Goal: Register for event/course

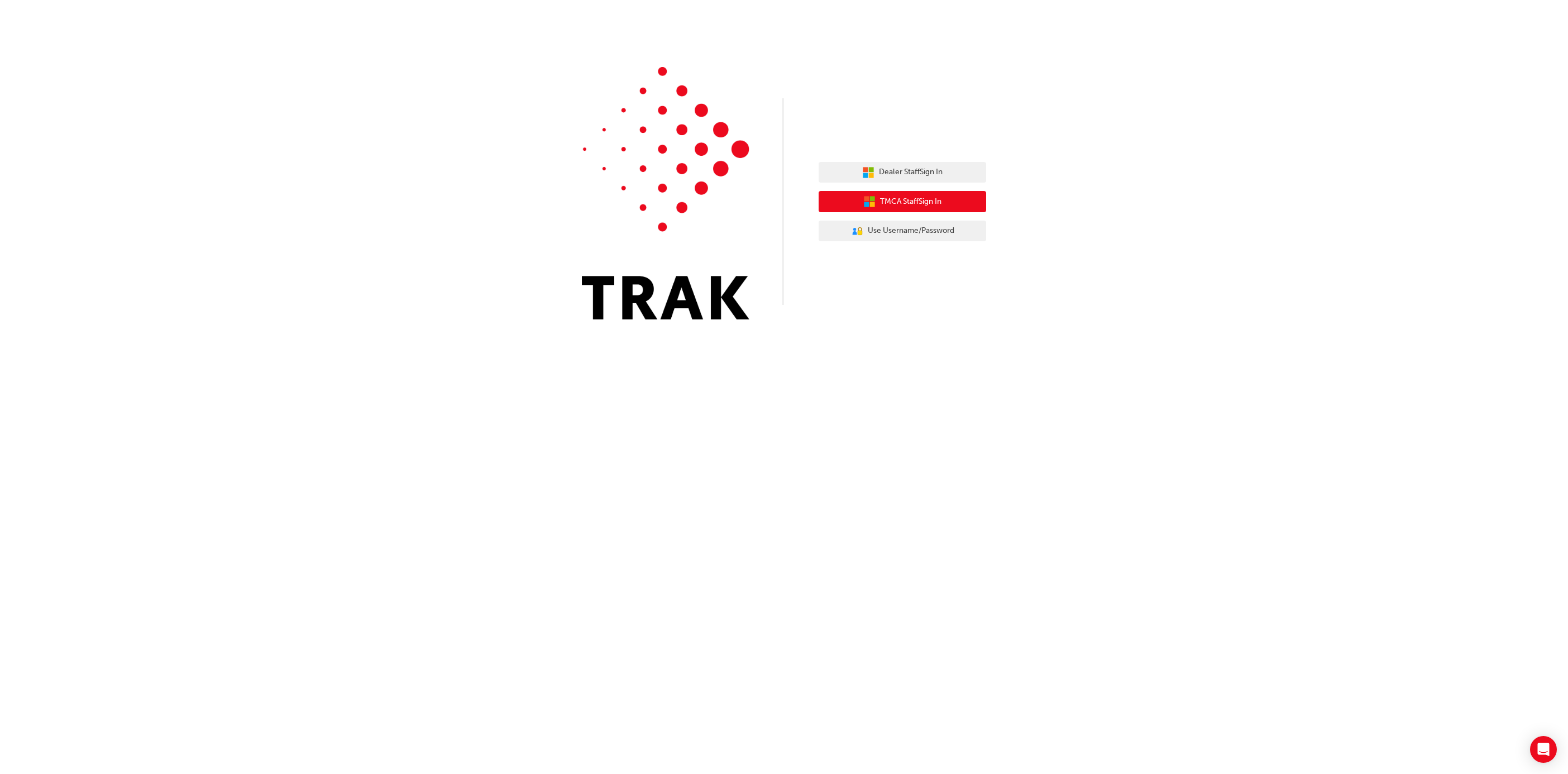
click at [935, 200] on span "TMCA Staff Sign In" at bounding box center [911, 202] width 62 height 13
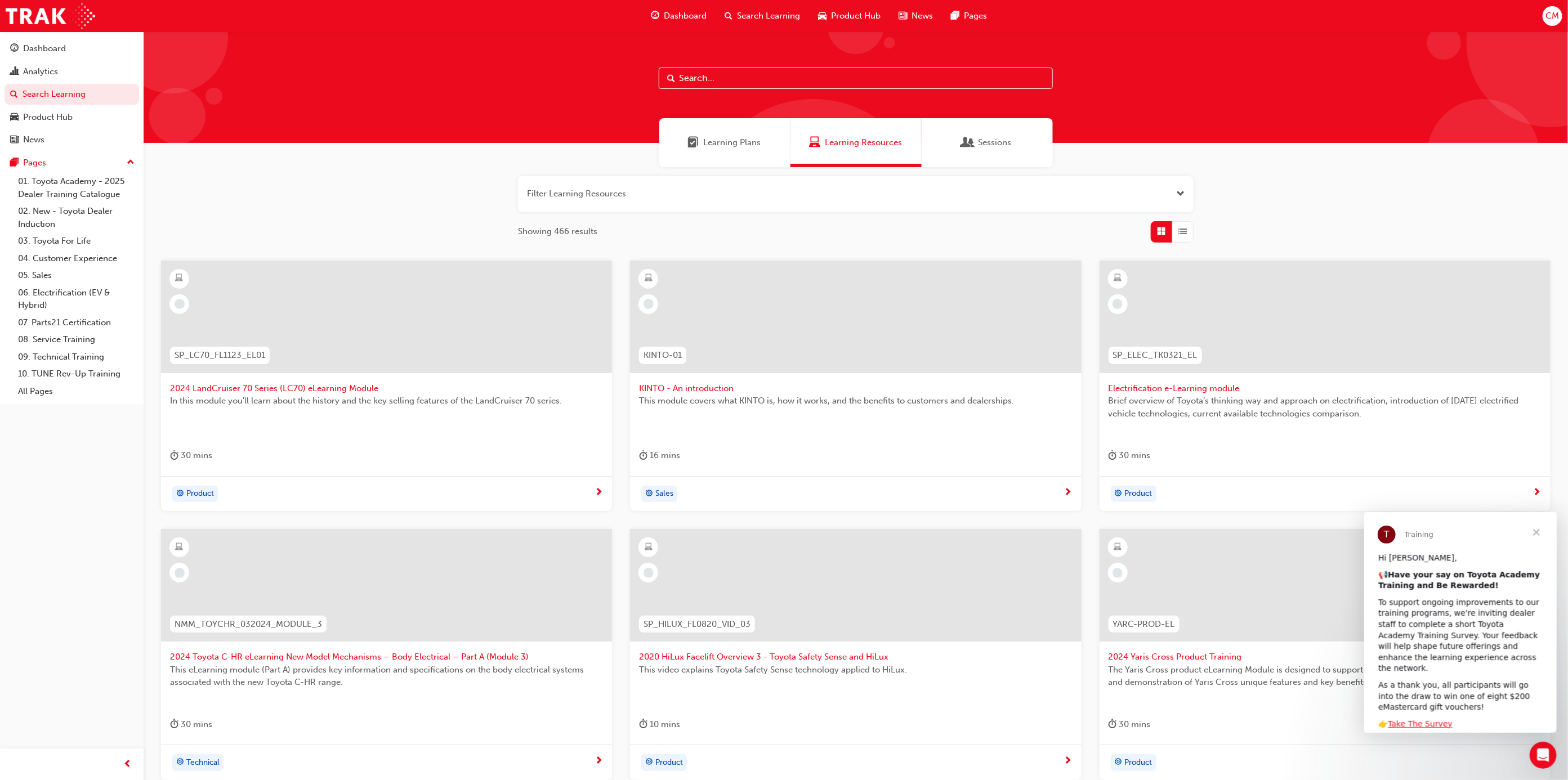
click at [977, 140] on div "Sessions" at bounding box center [987, 142] width 49 height 13
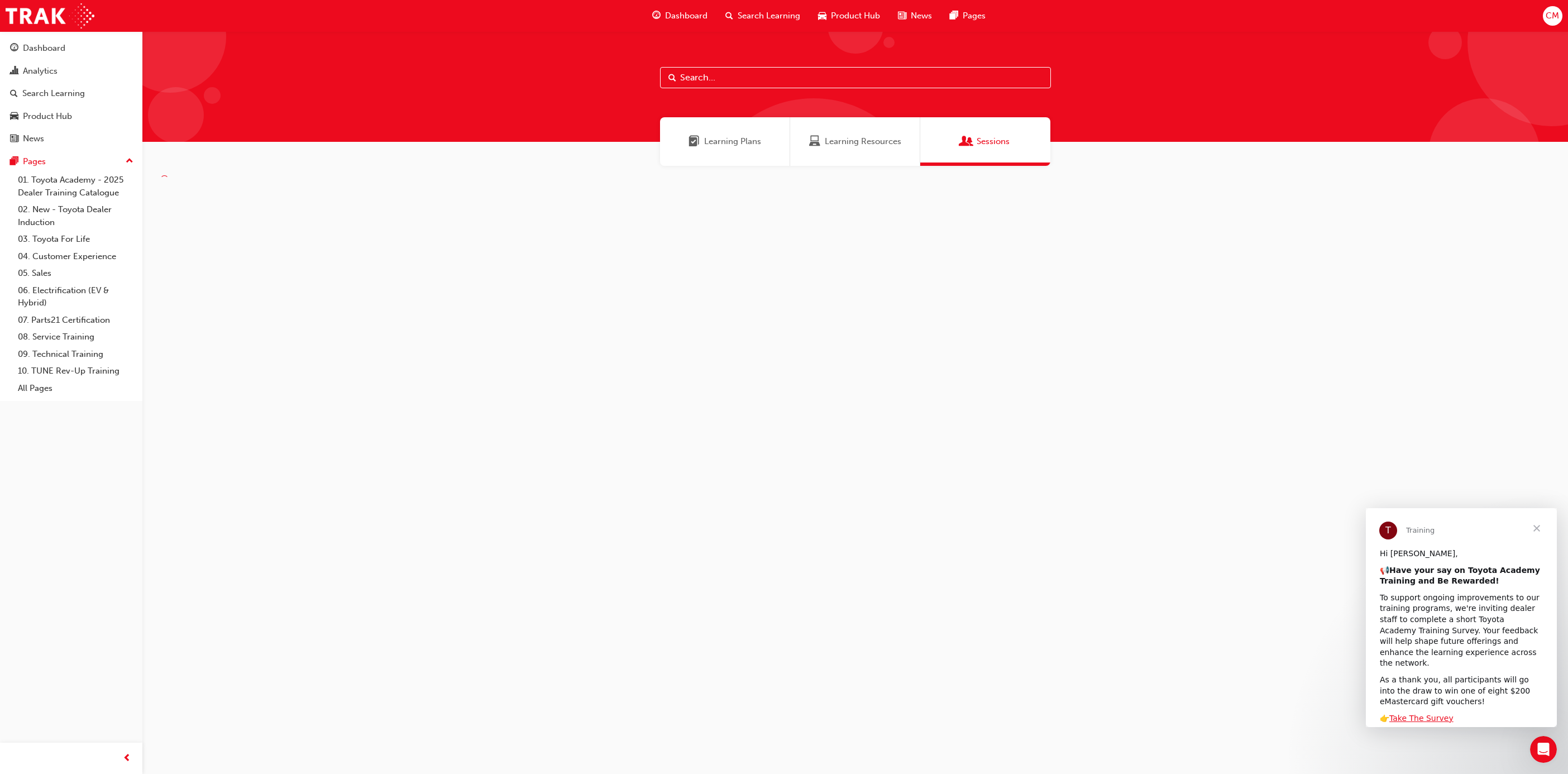
click at [911, 75] on input "text" at bounding box center [855, 77] width 391 height 21
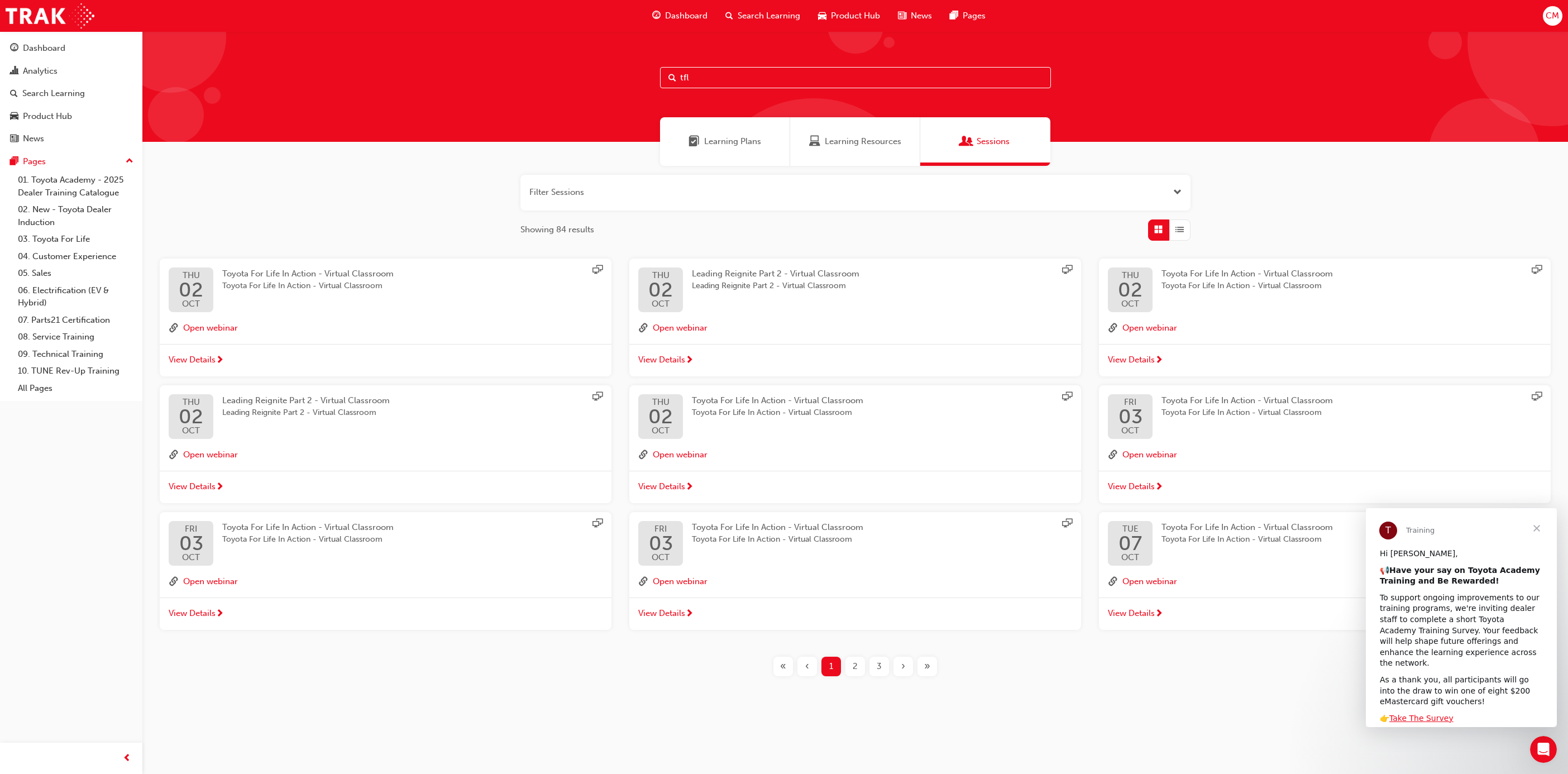
type input "tfl"
click at [349, 275] on span "Toyota For Life In Action - Virtual Classroom" at bounding box center [308, 273] width 171 height 10
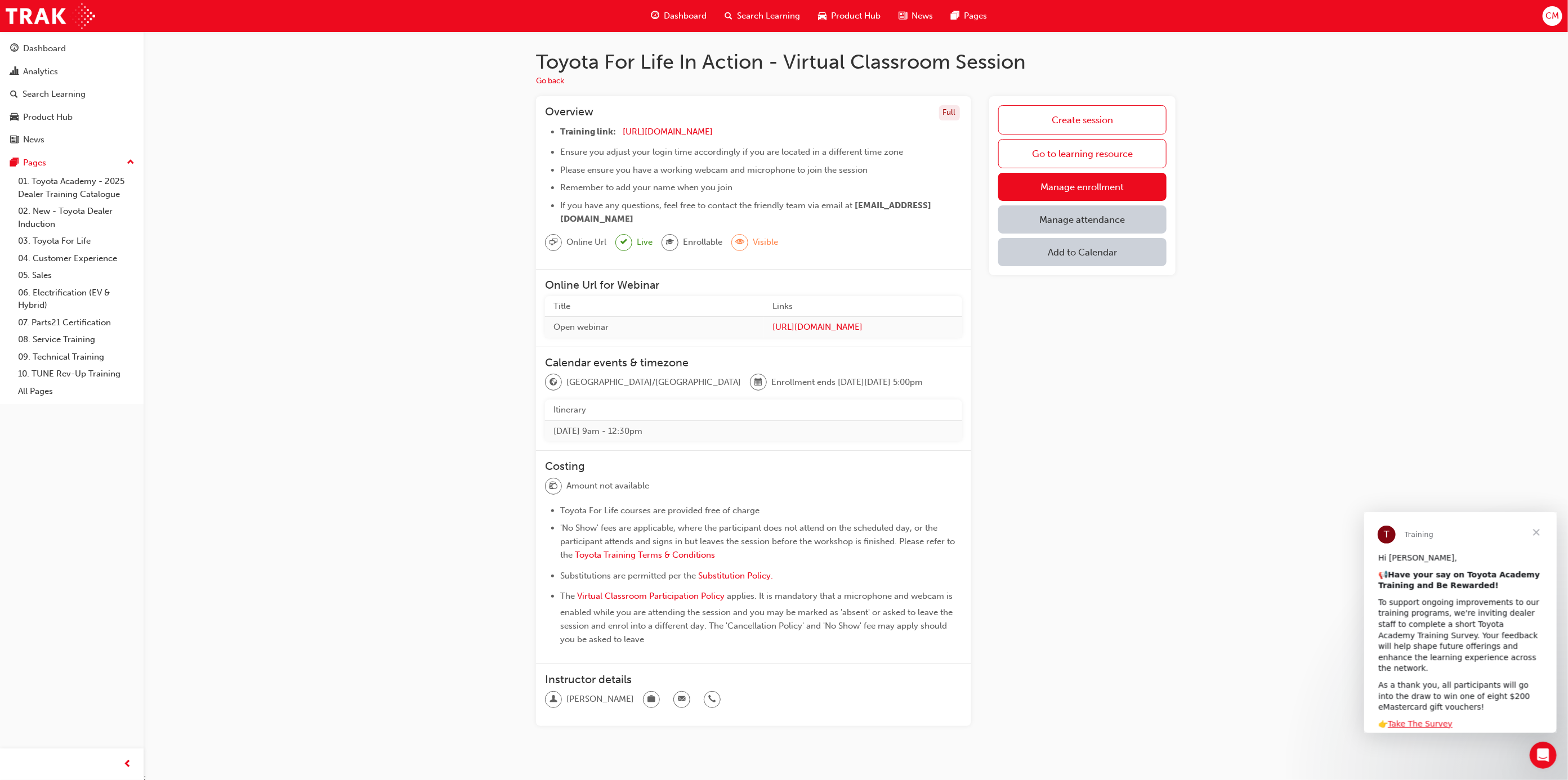
click at [1539, 532] on span "Close" at bounding box center [1535, 532] width 41 height 41
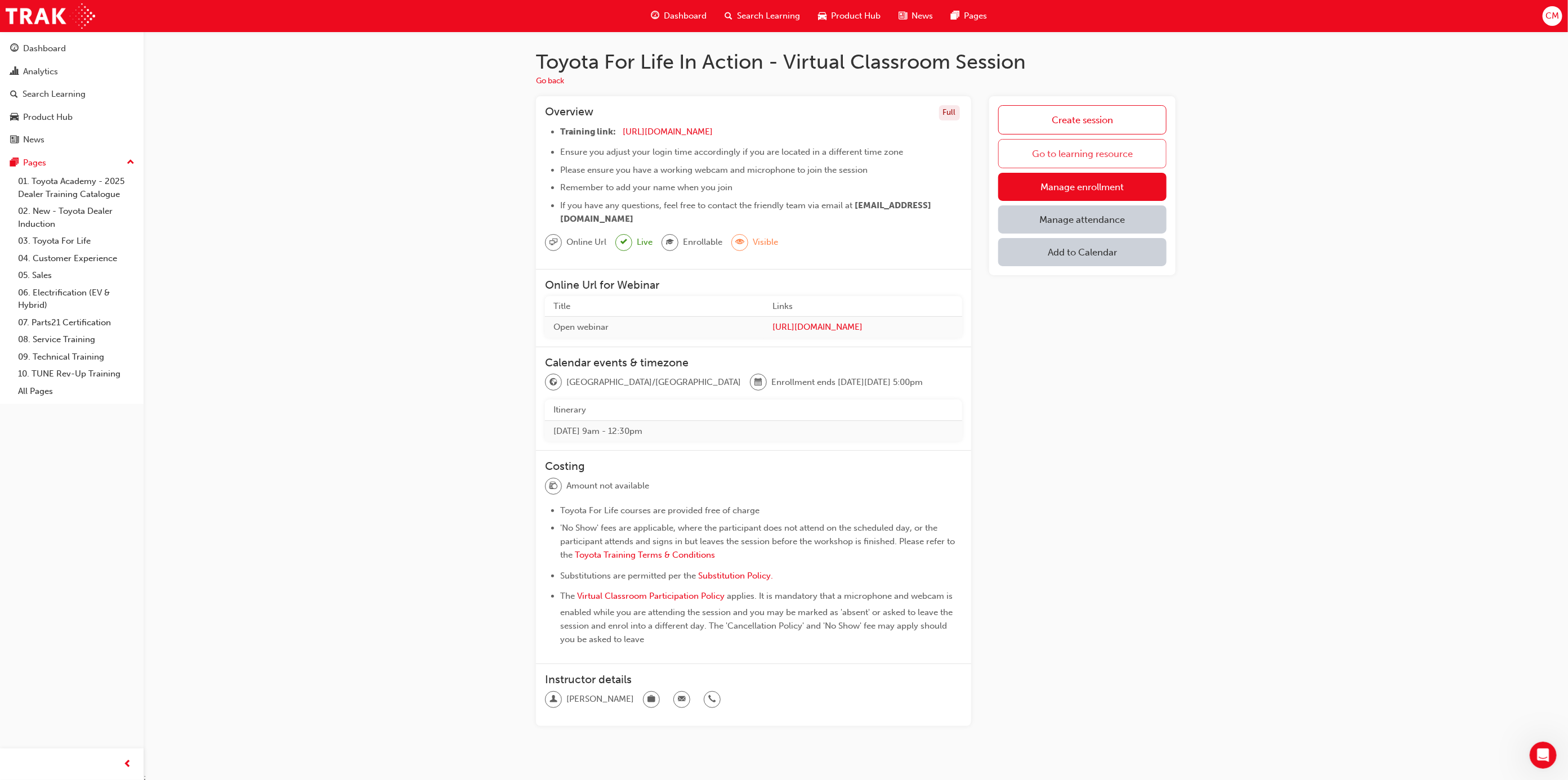
click at [1039, 152] on link "Go to learning resource" at bounding box center [1082, 154] width 168 height 29
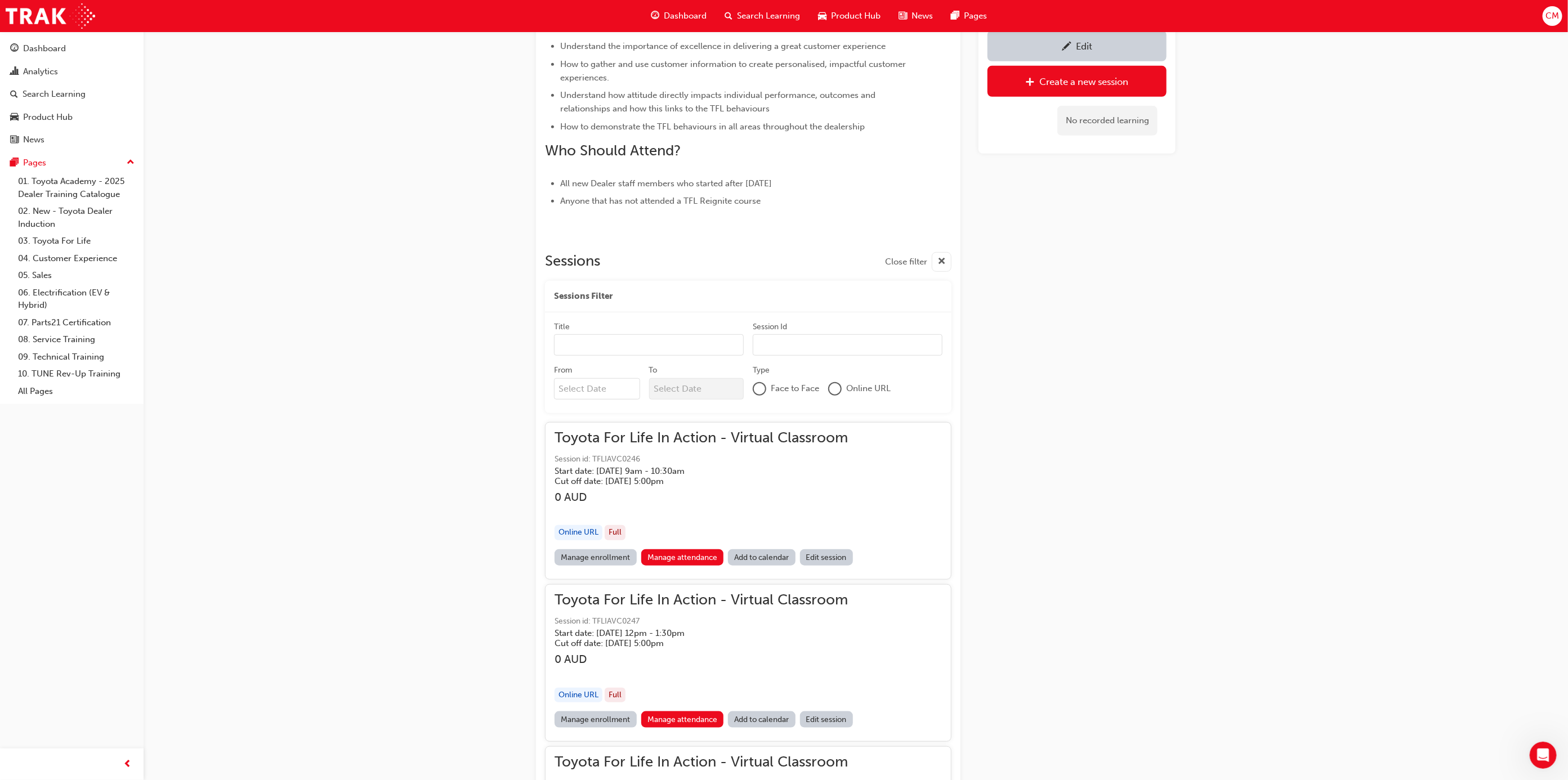
scroll to position [473, 0]
click at [569, 555] on link "Manage enrollment" at bounding box center [595, 555] width 82 height 16
